Goal: Complete application form

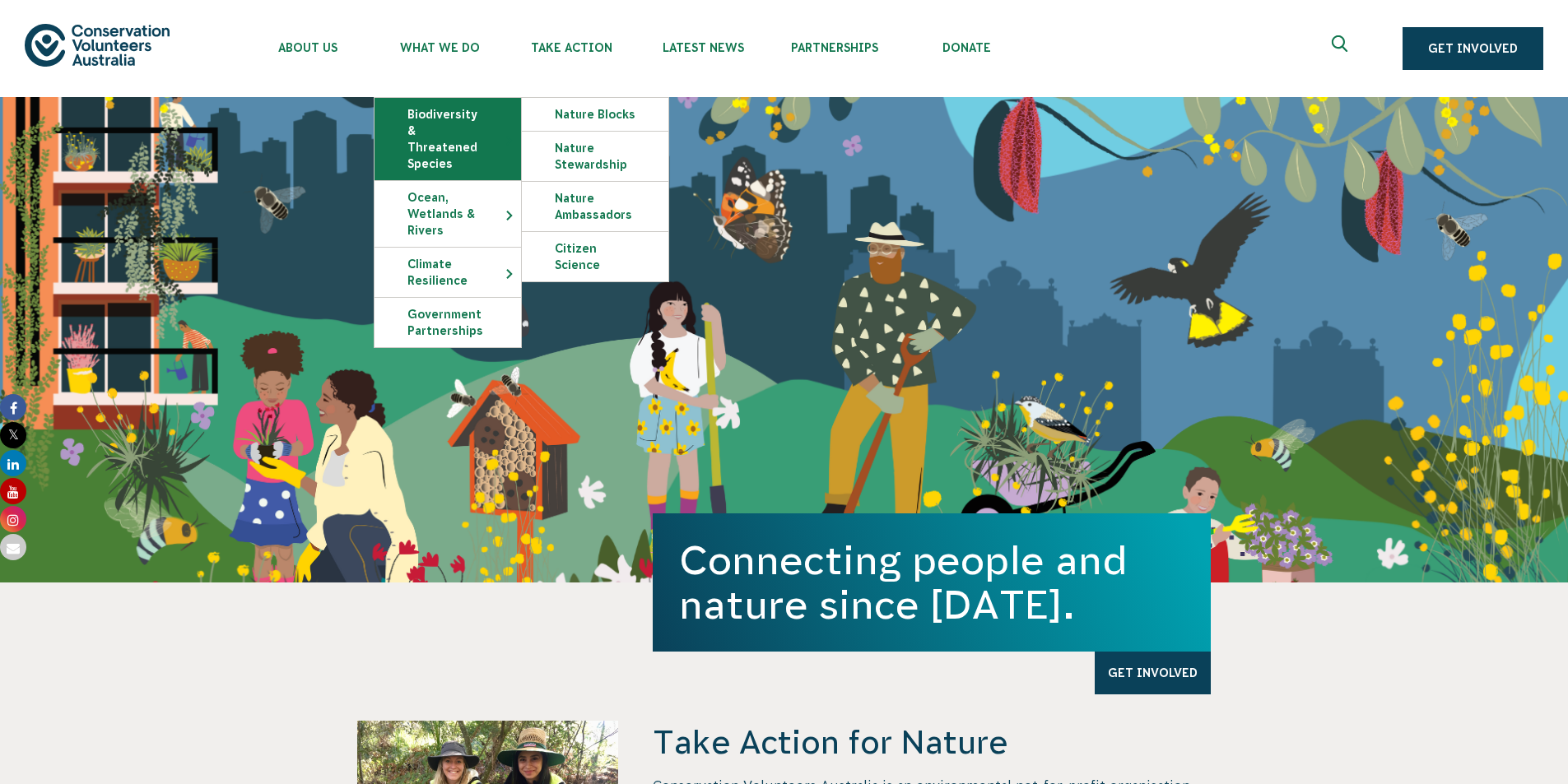
click at [464, 116] on link "Biodiversity & Threatened Species" at bounding box center [448, 139] width 146 height 82
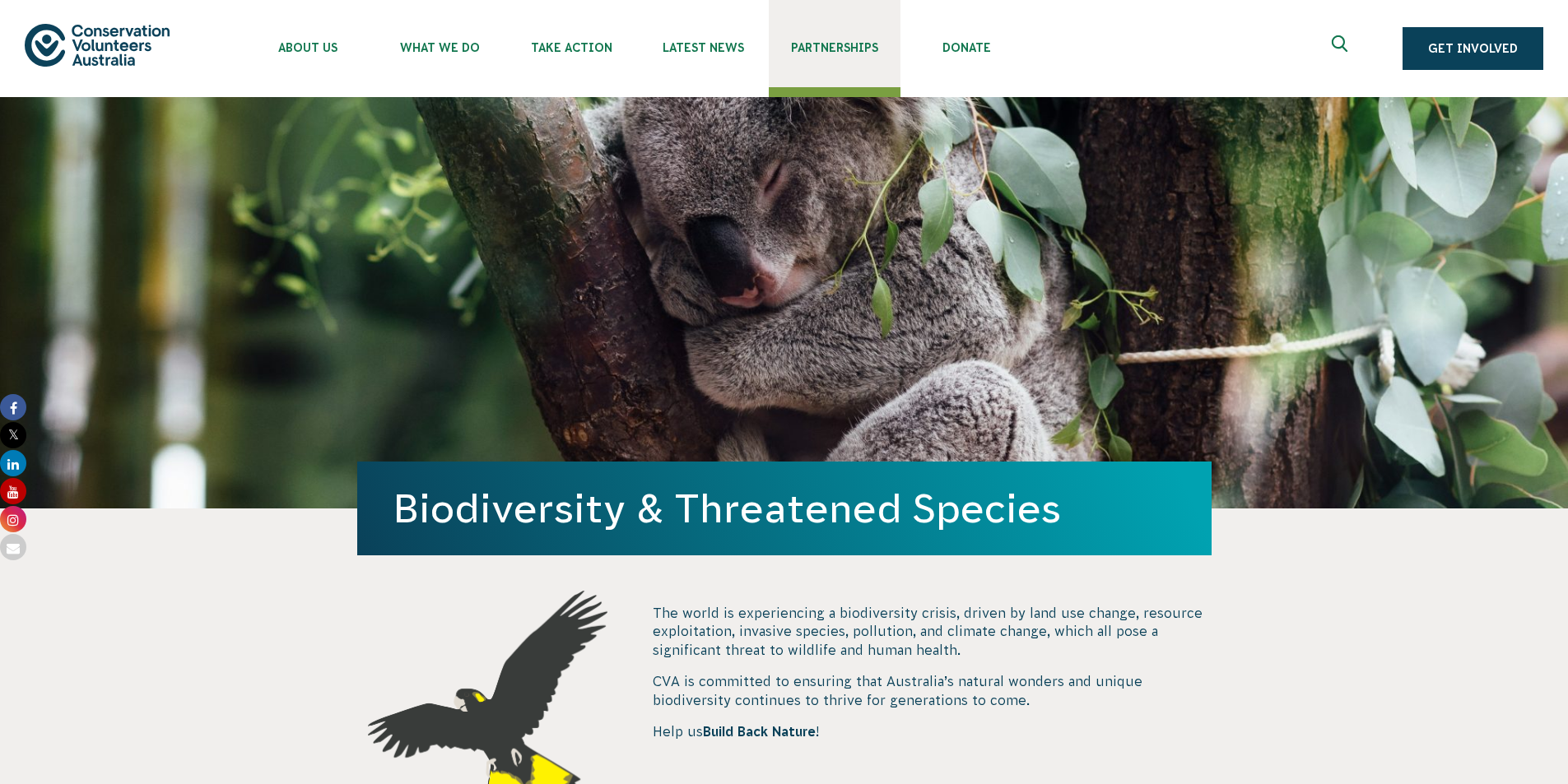
click at [838, 42] on span "Partnerships" at bounding box center [834, 48] width 132 height 13
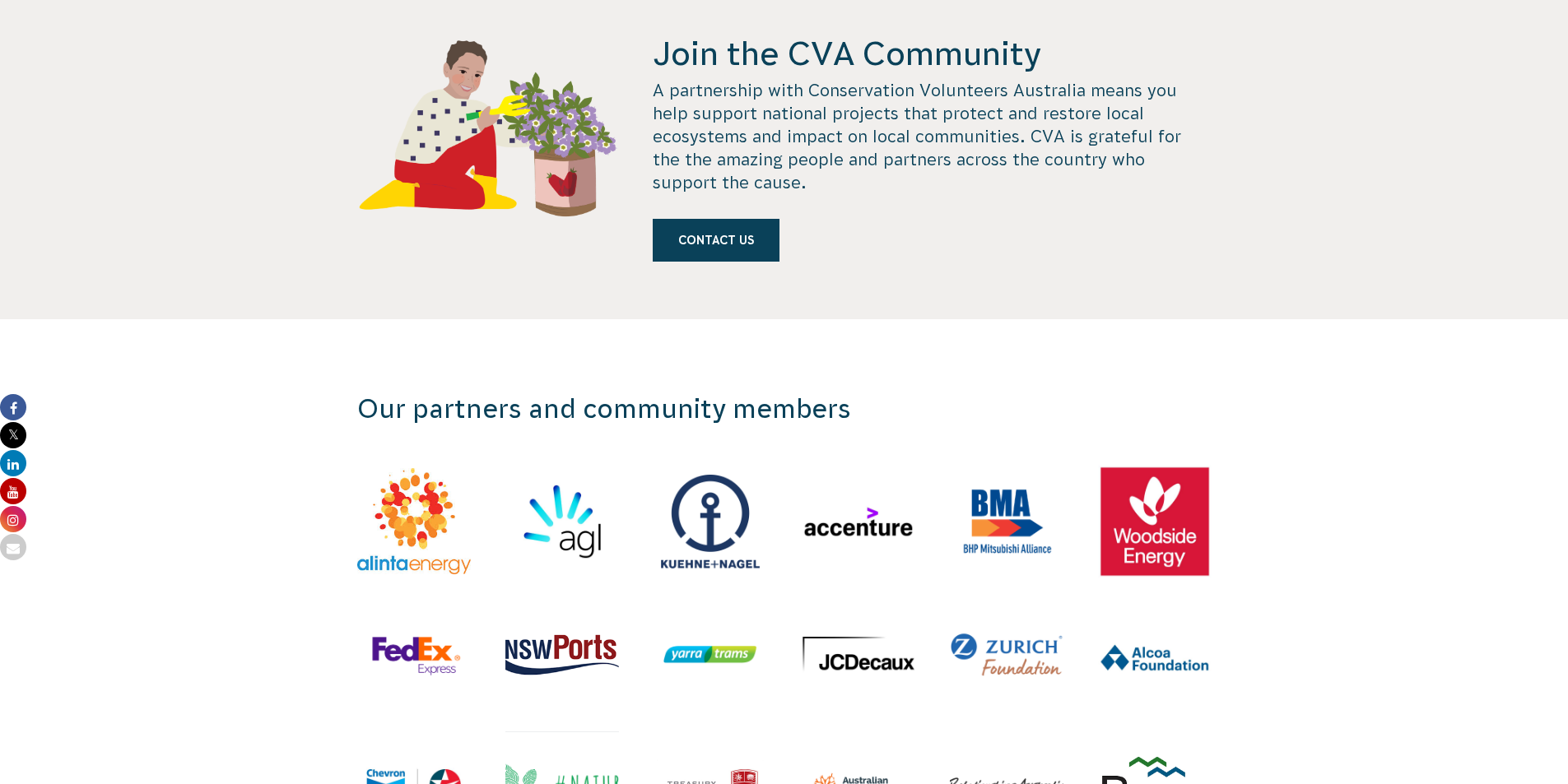
scroll to position [1646, 0]
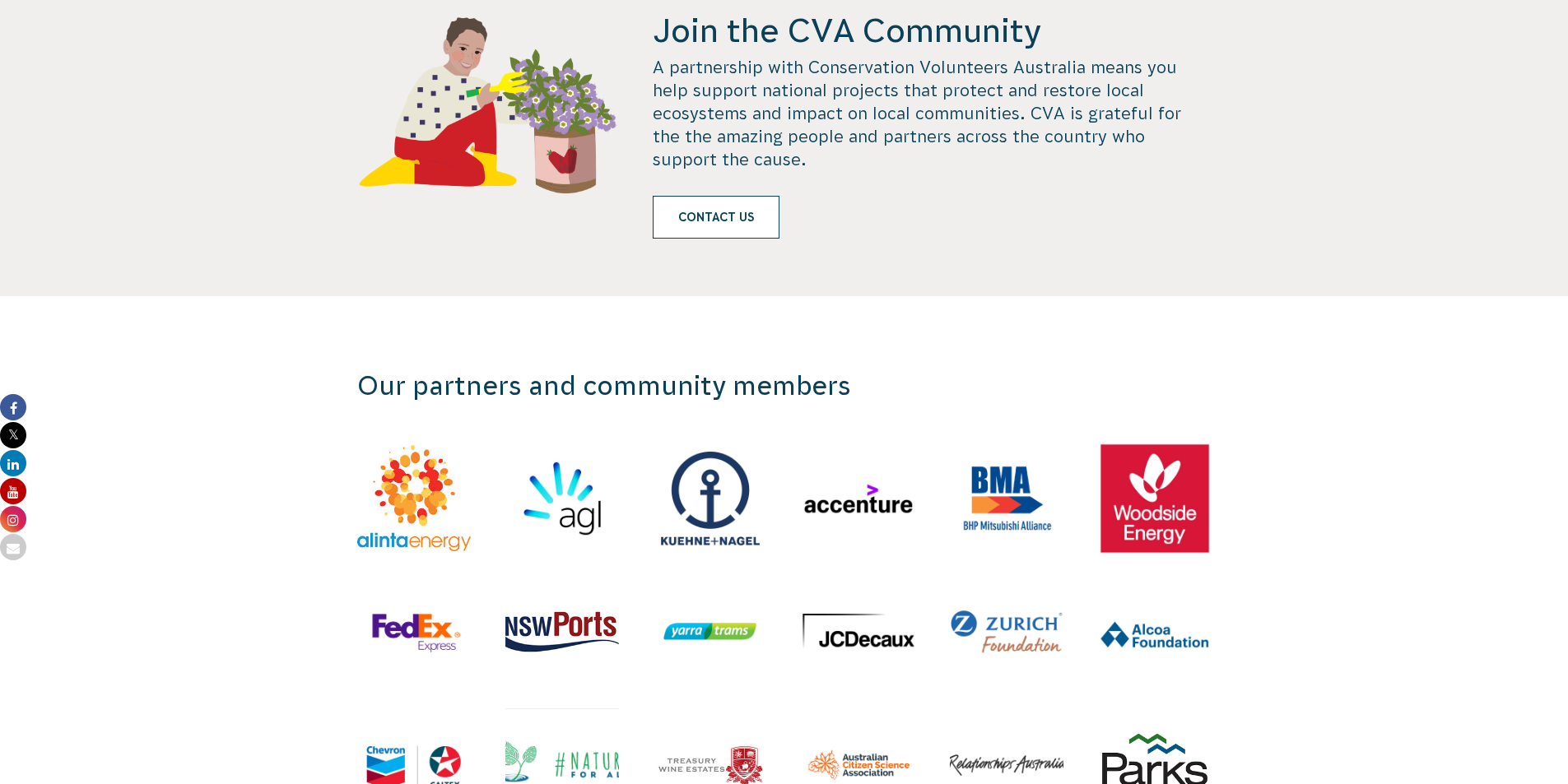
click at [714, 196] on link "Contact us" at bounding box center [717, 217] width 127 height 42
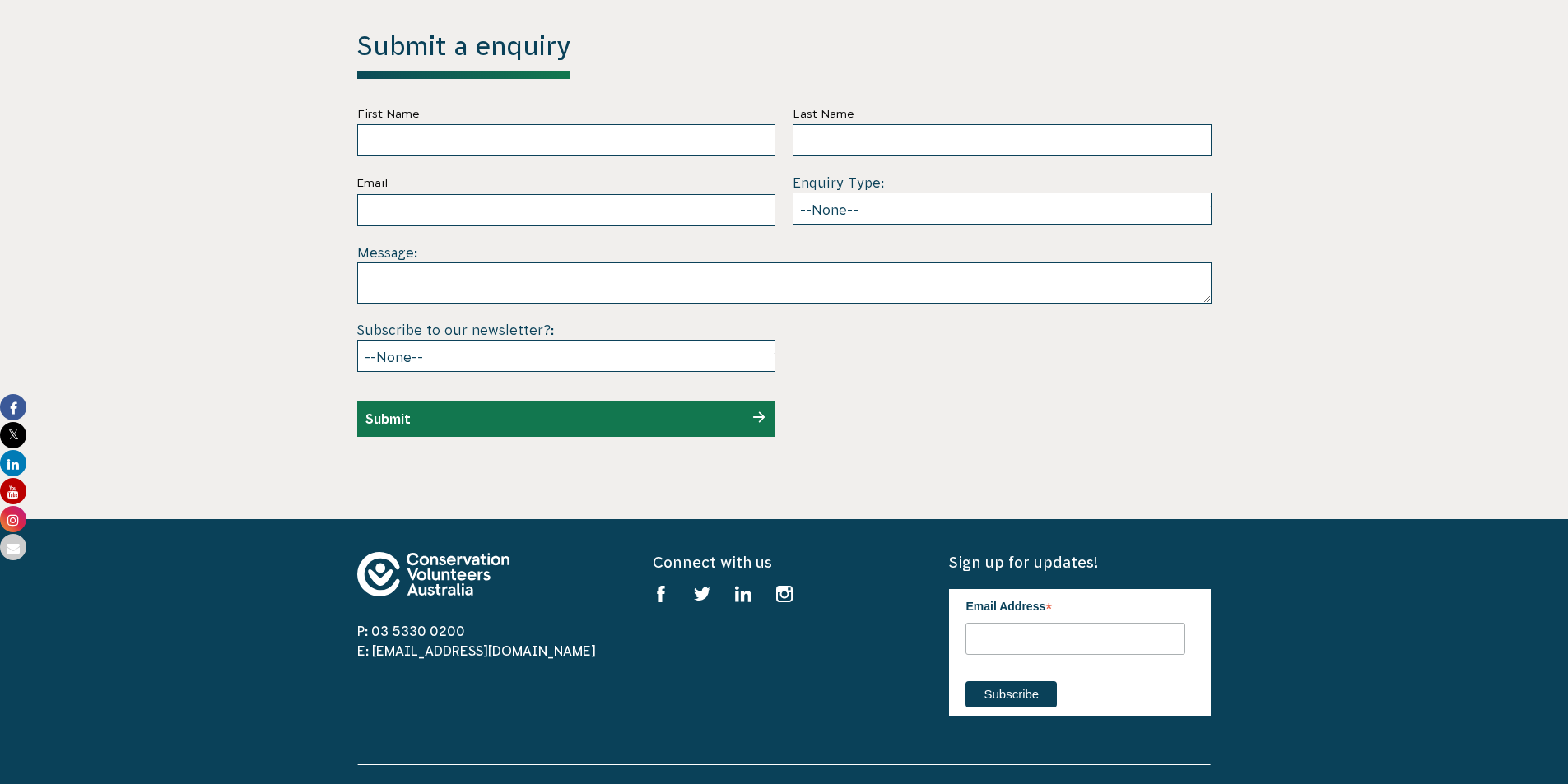
scroll to position [4640, 0]
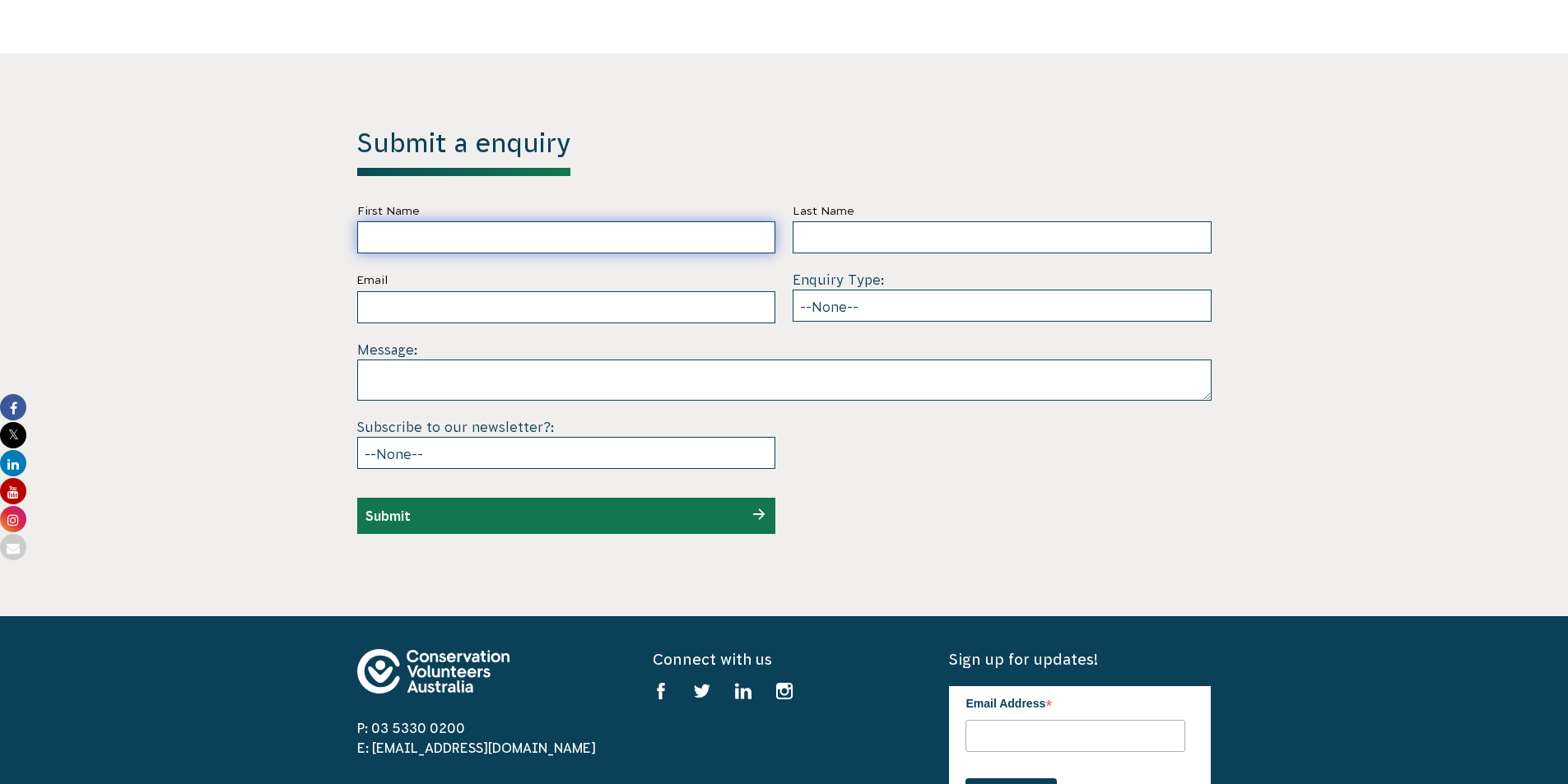
click at [501, 222] on input "First Name" at bounding box center [566, 237] width 419 height 32
type input "Ben"
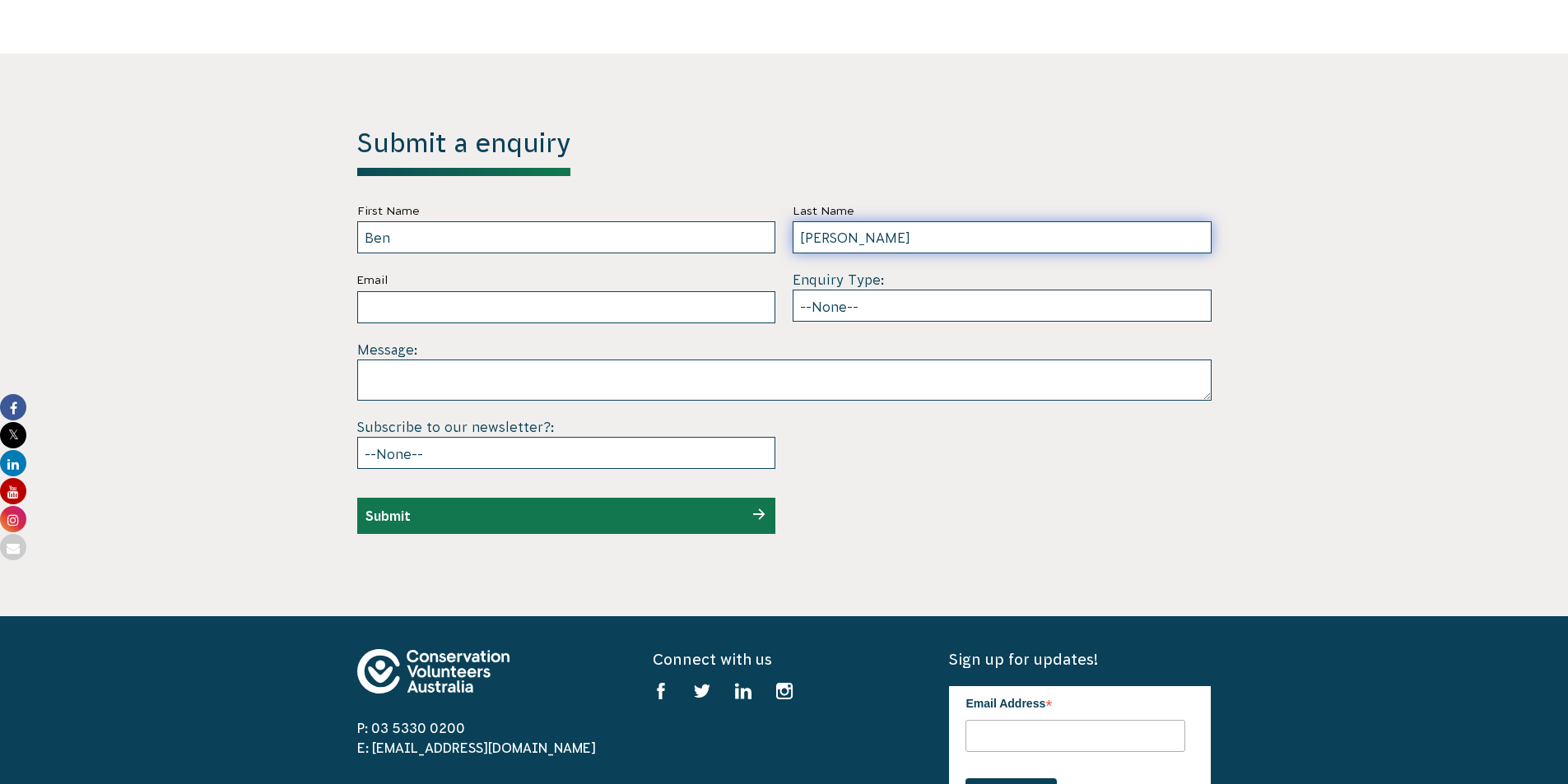
type input "Liu"
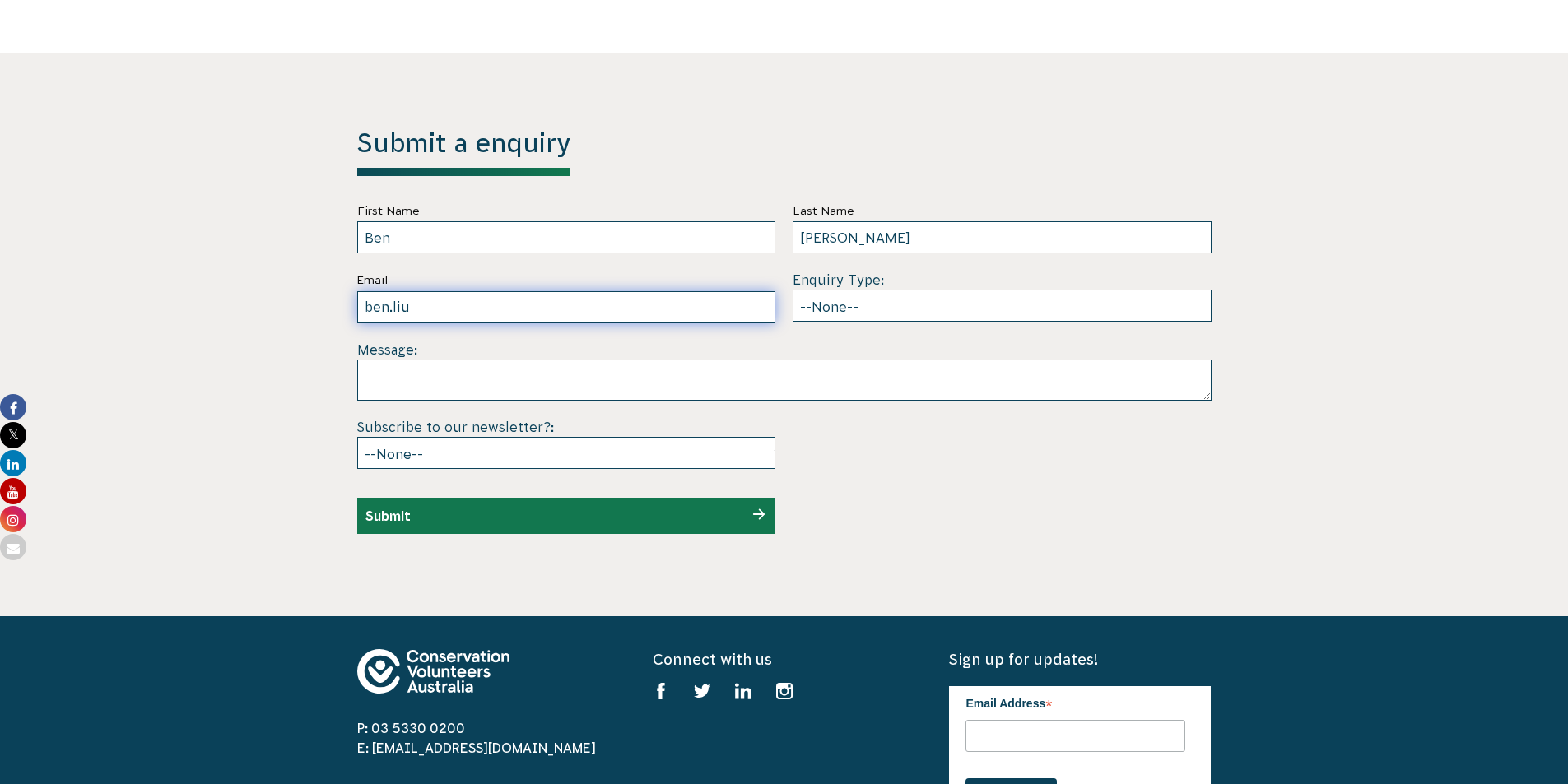
type input "ben.liu@nt.gov.au"
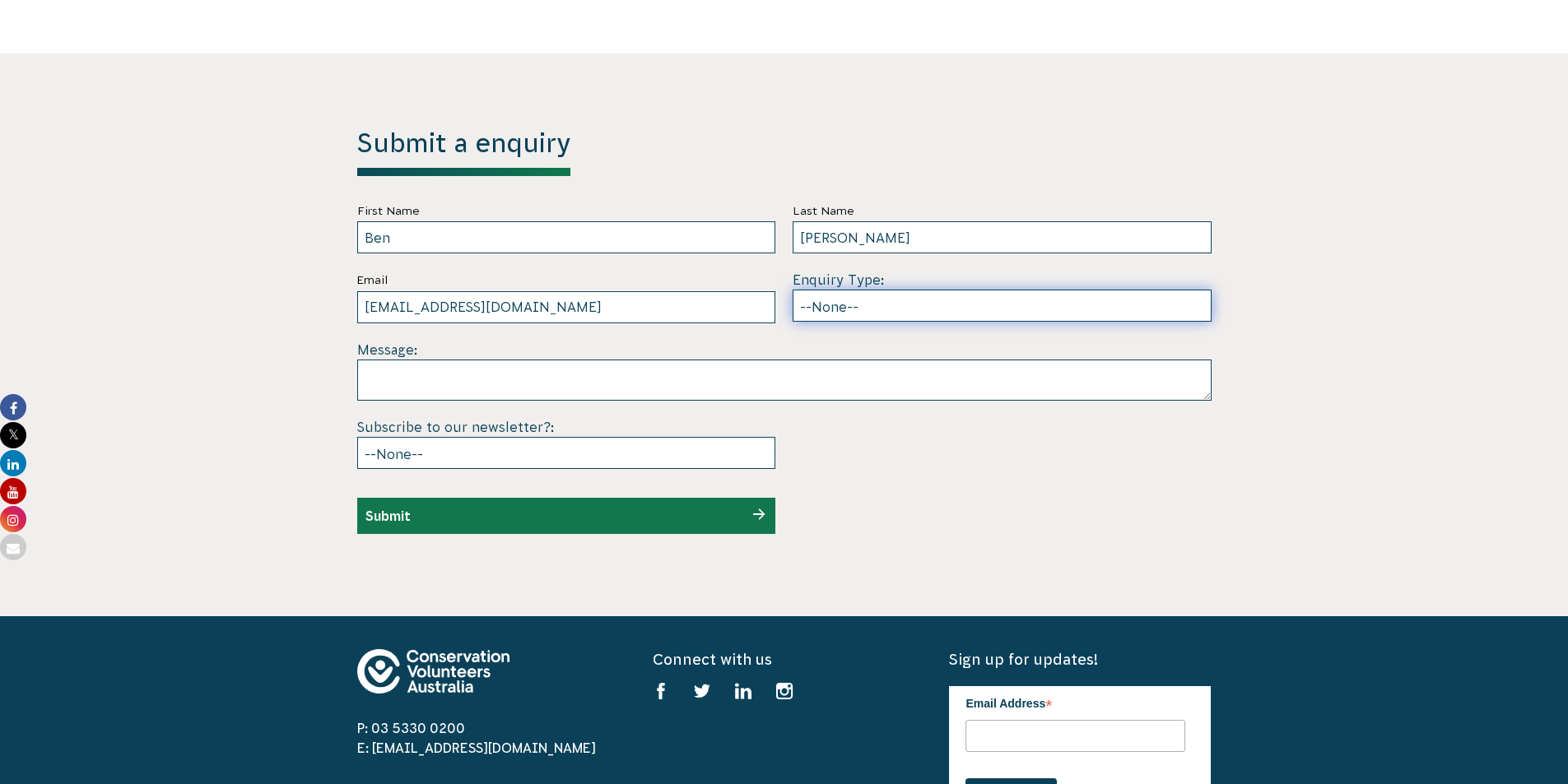
click at [994, 290] on select "--None-- Partnering on conservation and community projects Financial sponsorshi…" at bounding box center [1002, 305] width 419 height 32
select select "Partnering on conservation and community projects"
click at [793, 290] on select "--None-- Partnering on conservation and community projects Financial sponsorshi…" at bounding box center [1002, 305] width 419 height 32
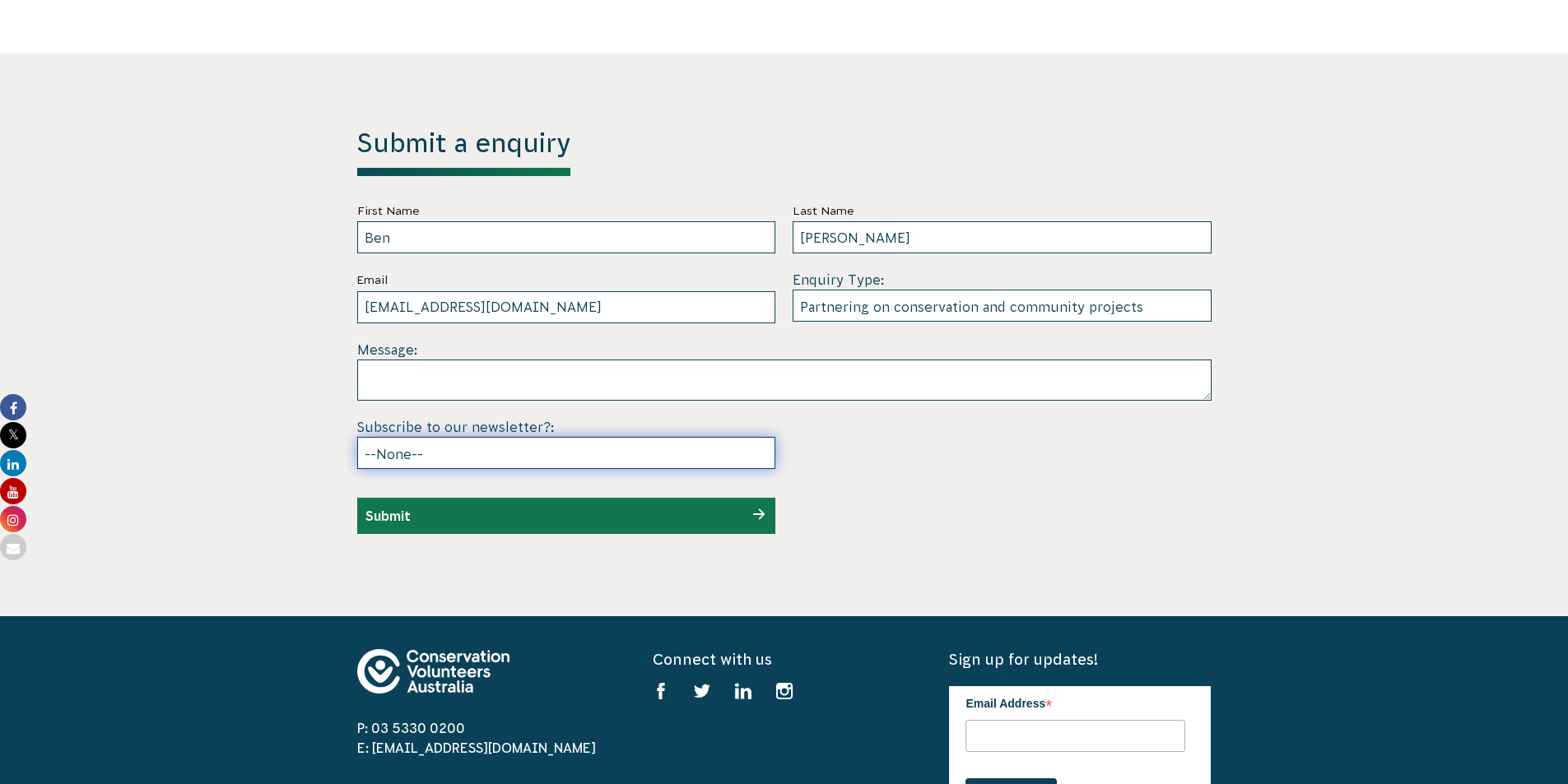
click at [657, 437] on select "--None-- Yes No" at bounding box center [566, 453] width 419 height 32
select select "Yes"
click at [357, 437] on select "--None-- Yes No" at bounding box center [566, 453] width 419 height 32
click at [701, 498] on div "Submit" at bounding box center [566, 516] width 419 height 37
click at [762, 498] on div "Submit" at bounding box center [566, 516] width 419 height 37
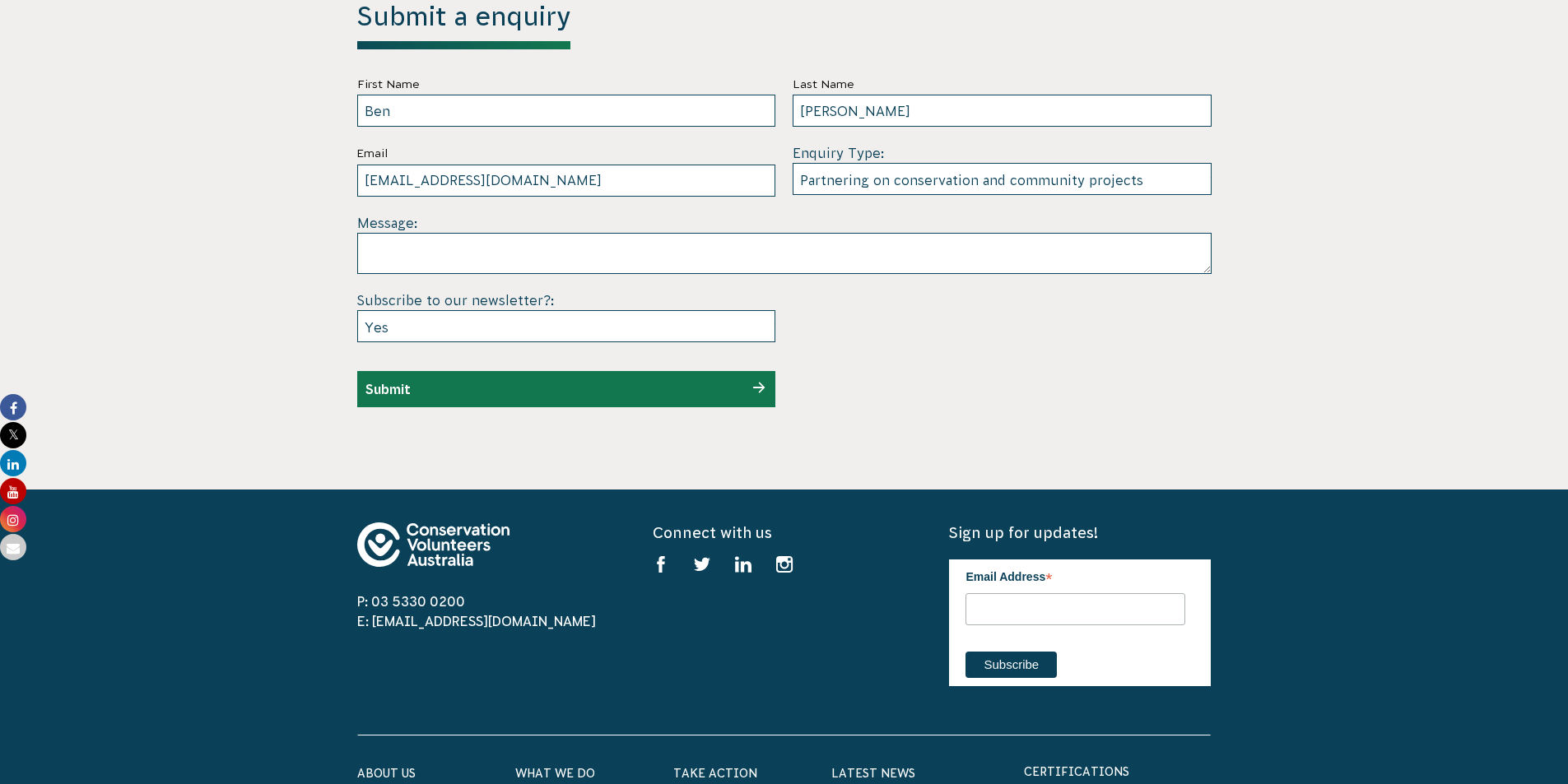
scroll to position [4805, 0]
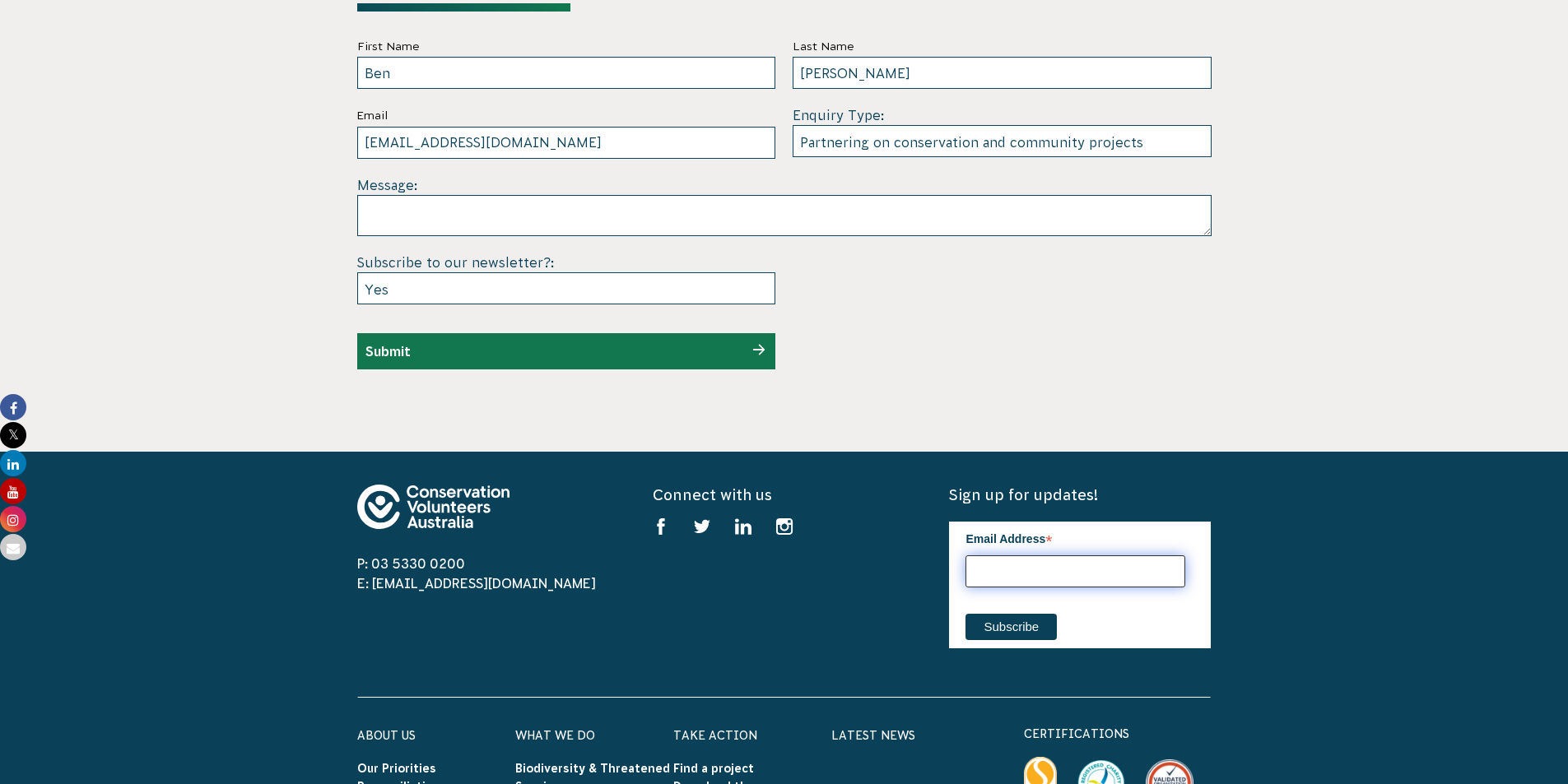
click at [1087, 556] on input "Email Address *" at bounding box center [1075, 571] width 220 height 32
type input "ben.liu@nt.gov.au"
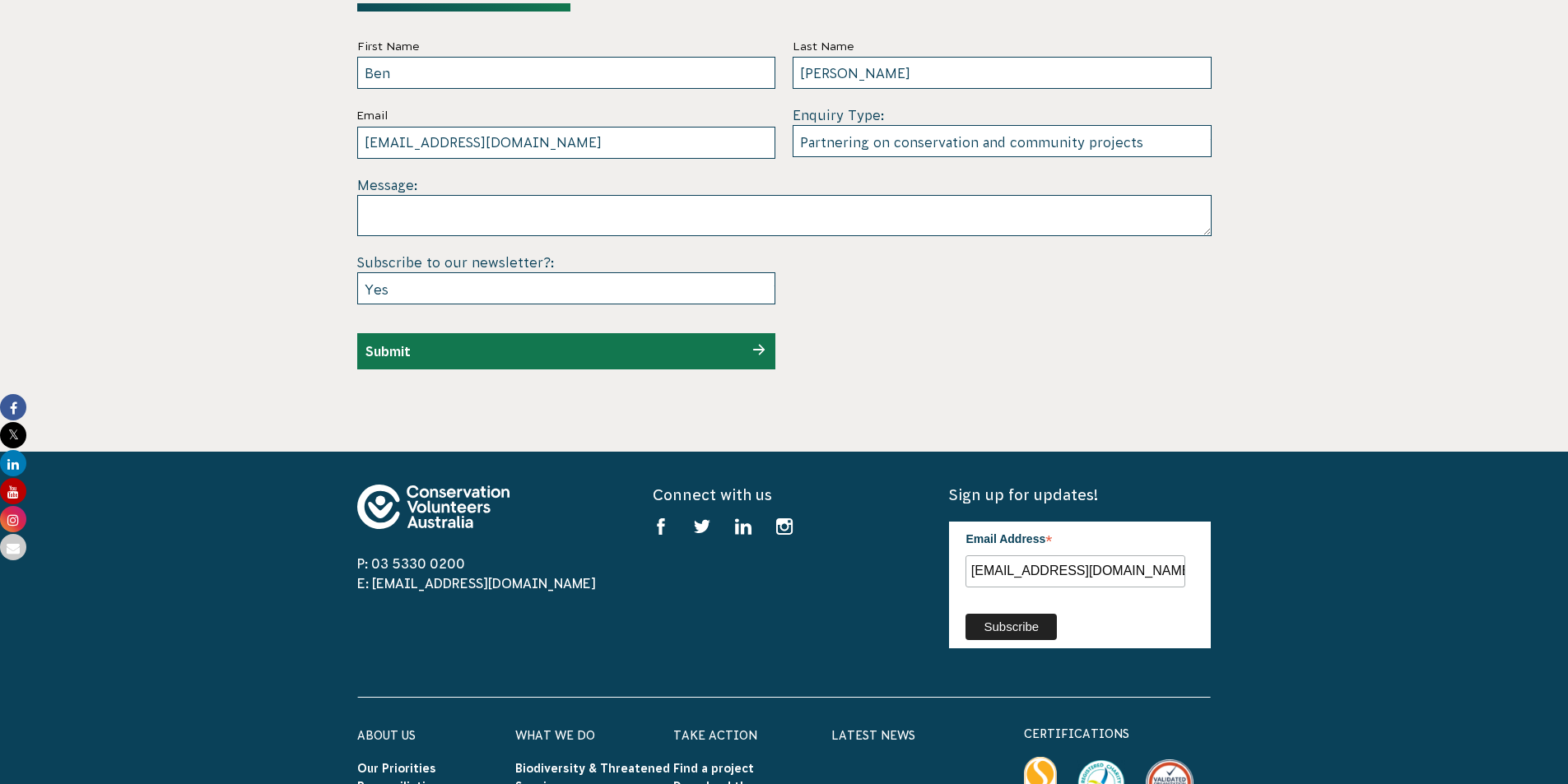
click at [1023, 614] on input "Subscribe" at bounding box center [1010, 627] width 91 height 26
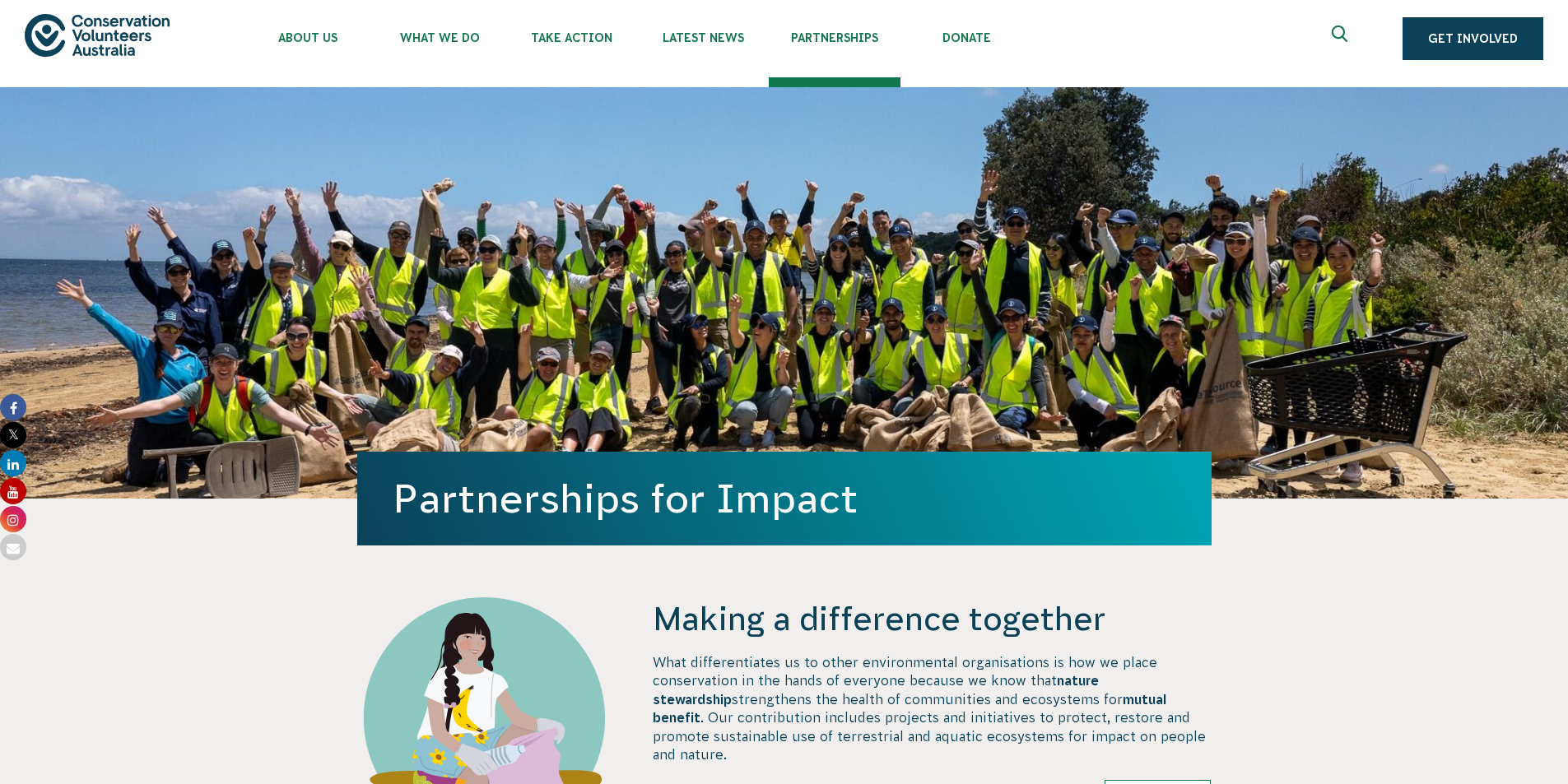
scroll to position [0, 0]
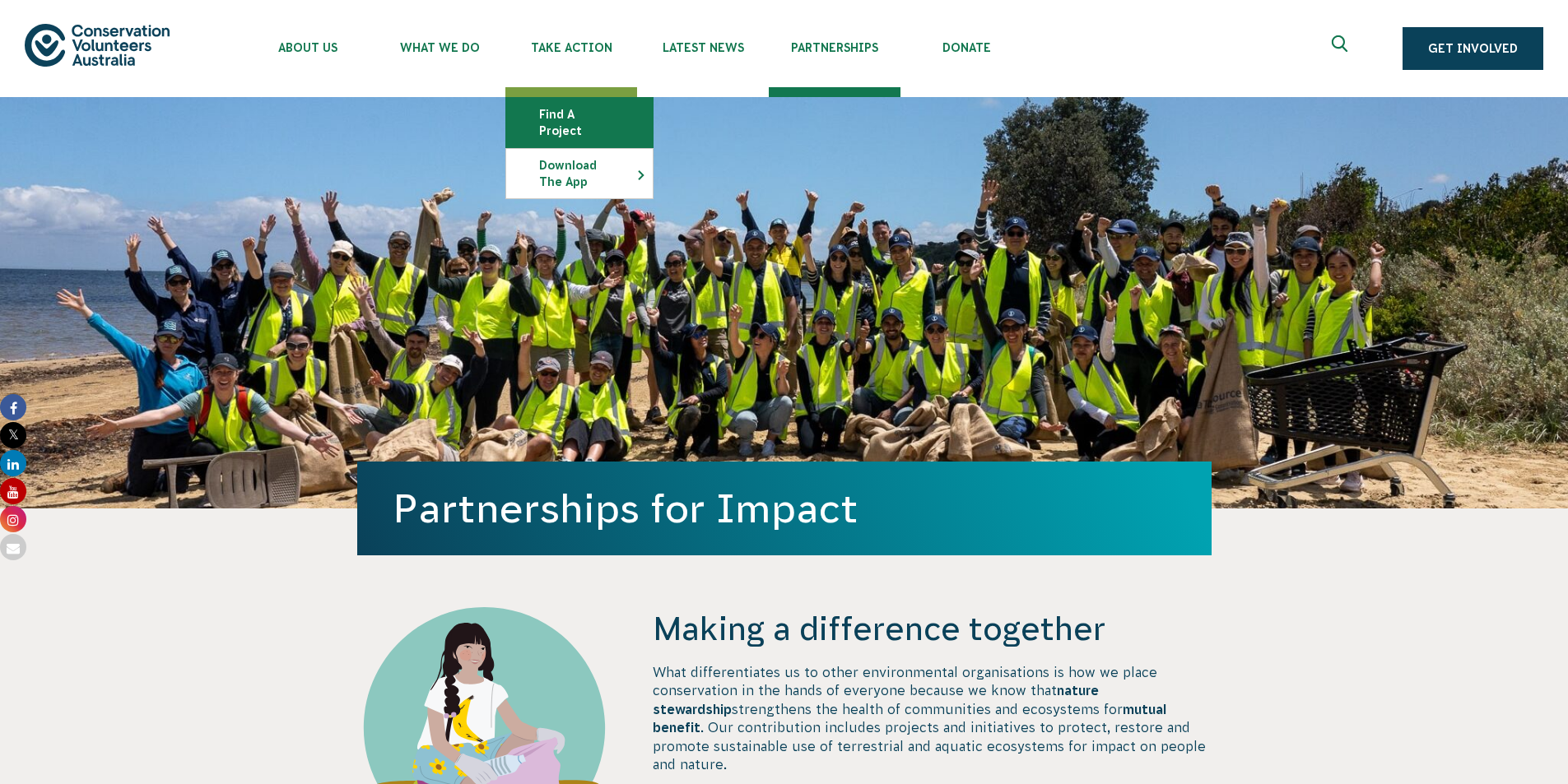
click at [603, 102] on link "Find a project" at bounding box center [580, 122] width 146 height 49
